Goal: Navigation & Orientation: Find specific page/section

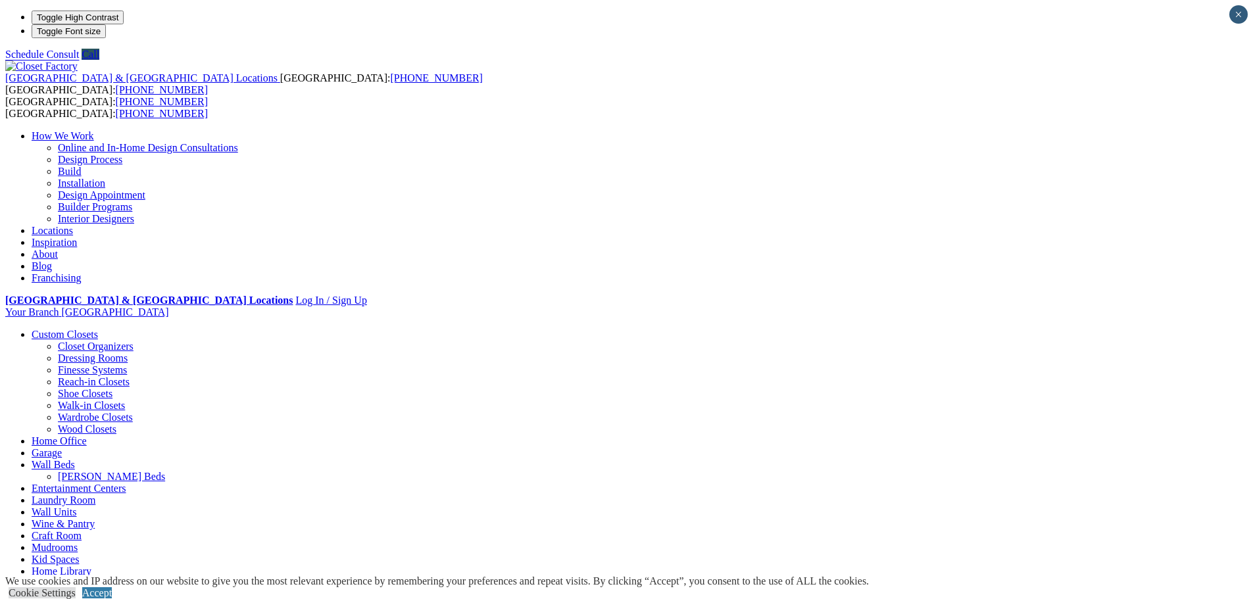
click at [76, 507] on link "Wall Units" at bounding box center [54, 512] width 45 height 11
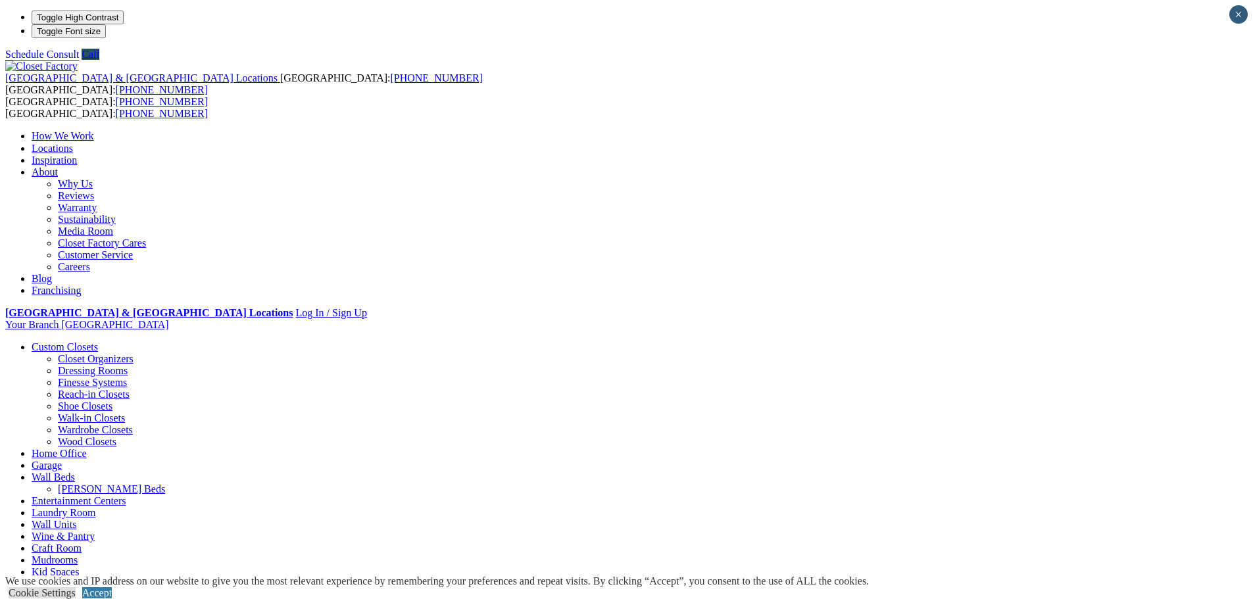
click at [439, 61] on header "United States & Canada Locations USA: (800) 838-7995 CANADA: (888) 237-5650 USA…" at bounding box center [626, 396] width 1243 height 670
click at [126, 495] on link "Entertainment Centers" at bounding box center [79, 500] width 95 height 11
